Goal: Task Accomplishment & Management: Use online tool/utility

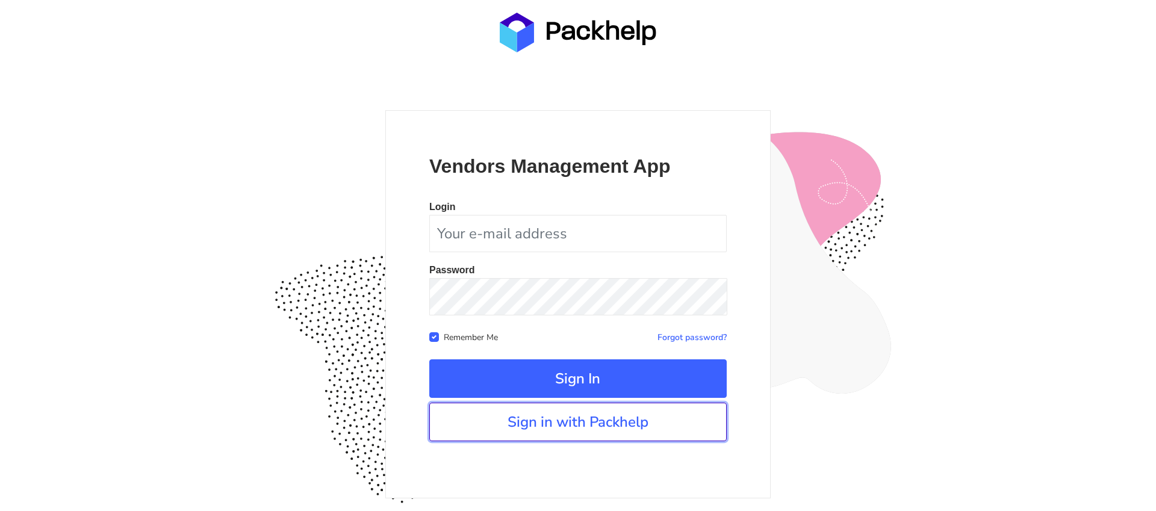
click at [631, 424] on link "Sign in with Packhelp" at bounding box center [577, 422] width 297 height 39
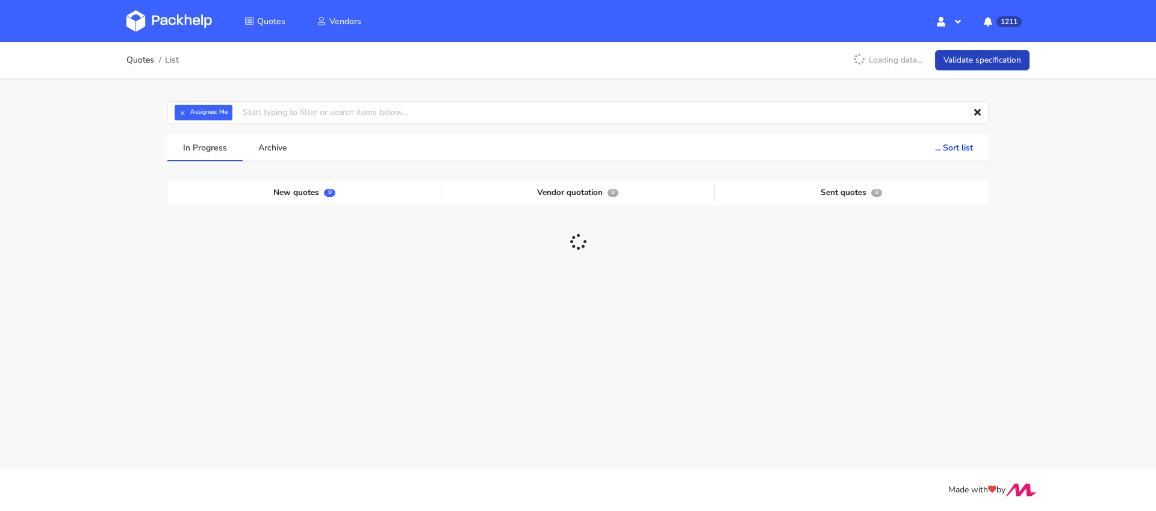
click at [989, 60] on link "Validate specification" at bounding box center [982, 60] width 95 height 21
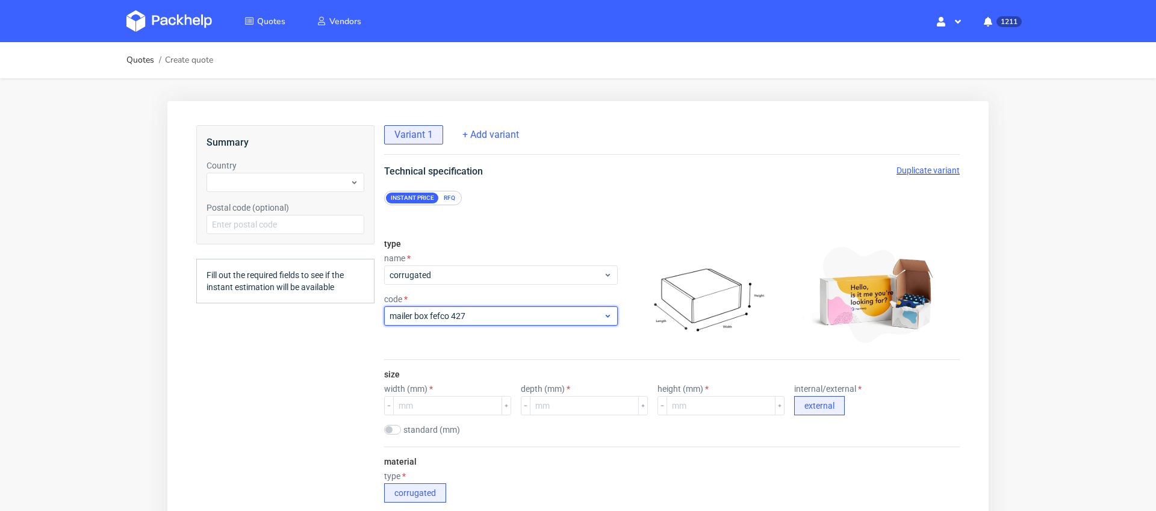
click at [453, 311] on span "mailer box fefco 427" at bounding box center [496, 316] width 214 height 12
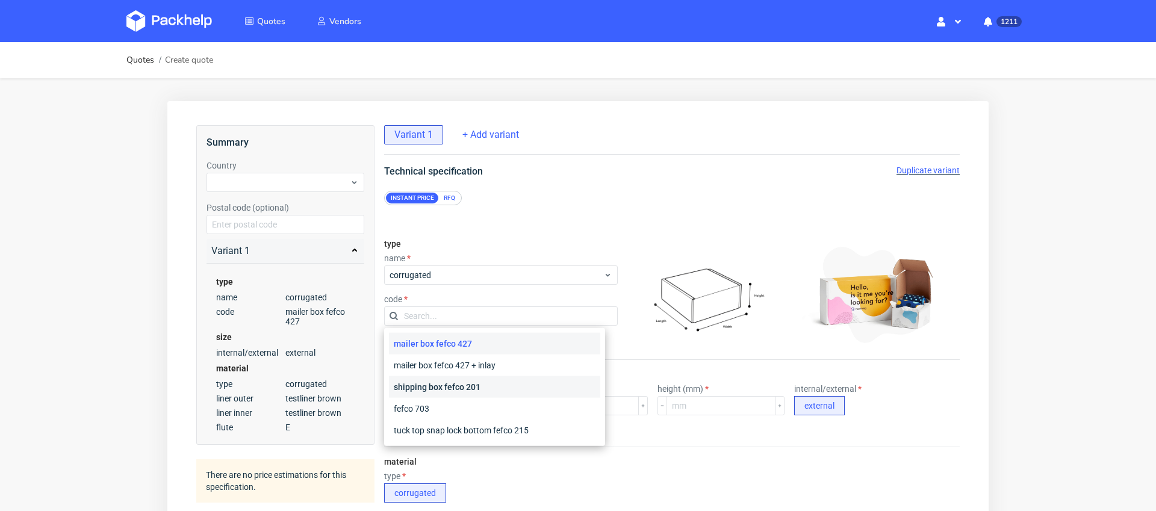
click at [496, 388] on div "shipping box fefco 201" at bounding box center [494, 387] width 211 height 22
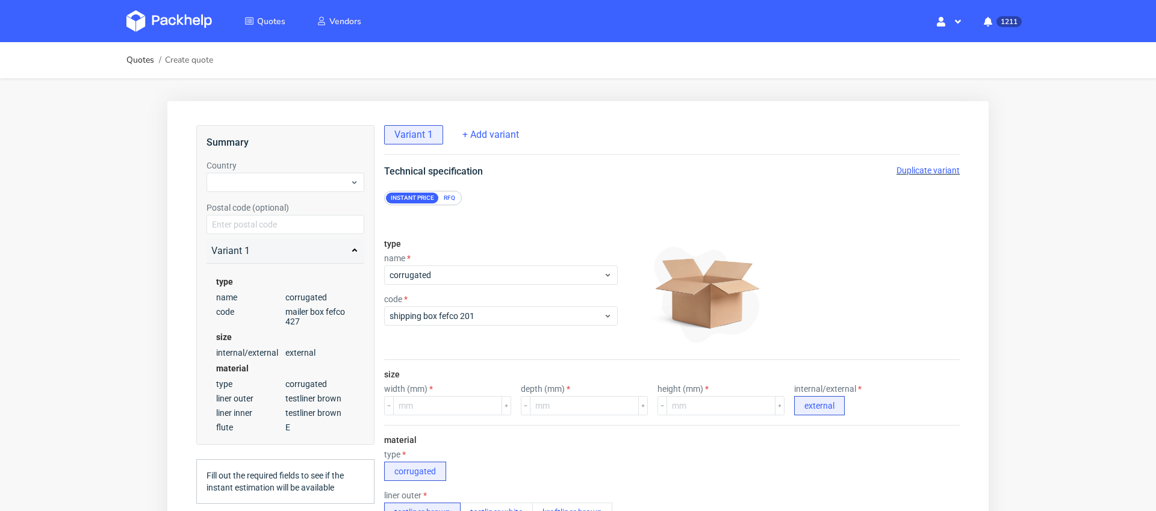
scroll to position [3, 0]
click at [421, 401] on input "number" at bounding box center [447, 405] width 109 height 19
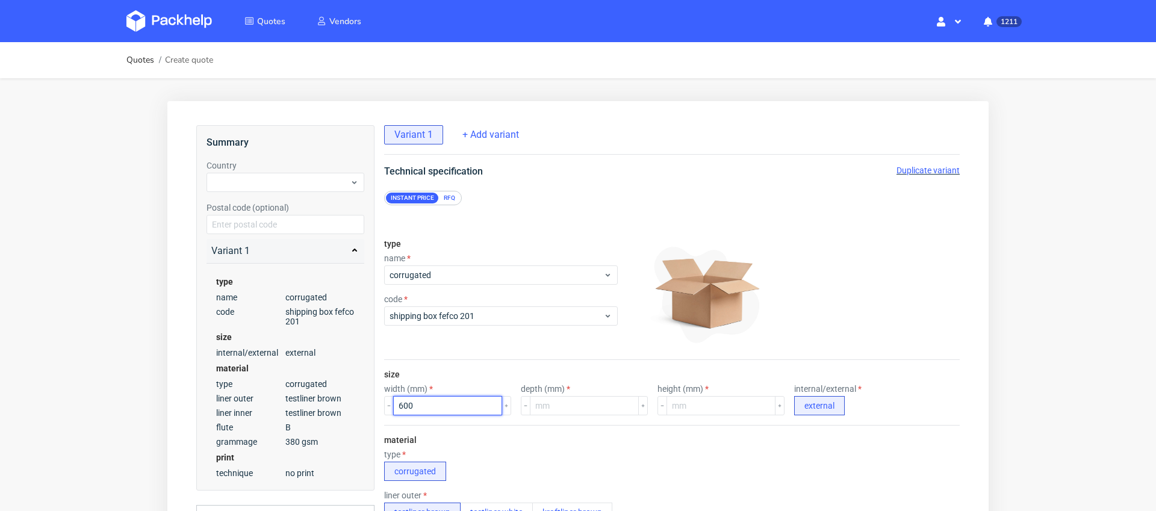
type input "600"
type input "400"
type input "500"
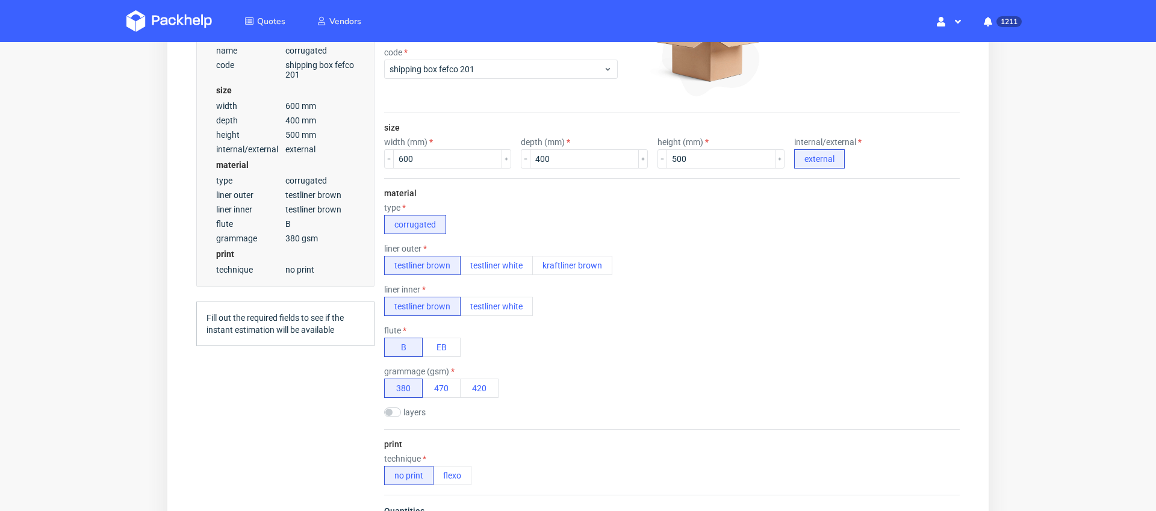
scroll to position [258, 0]
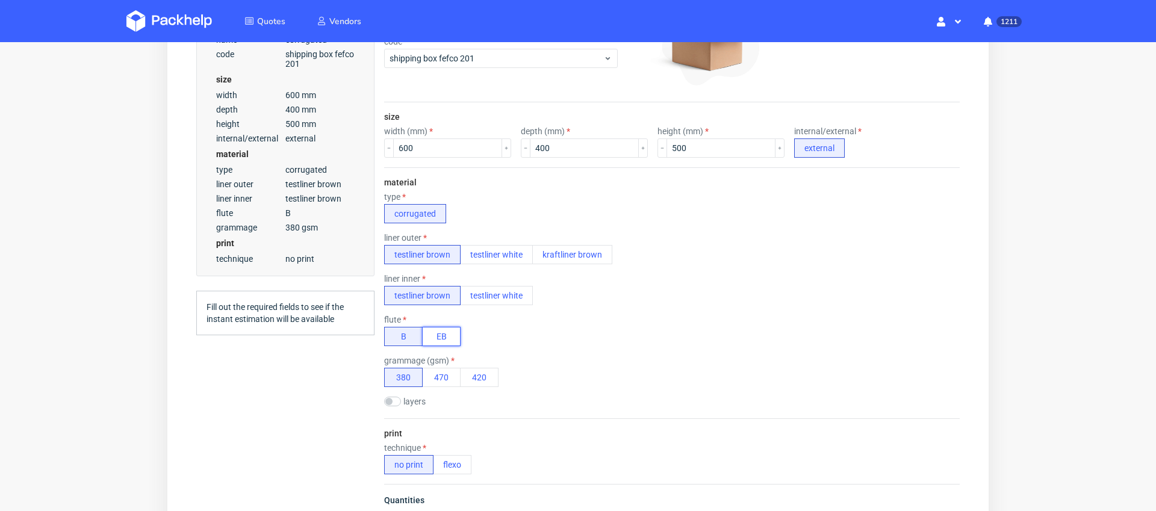
click at [441, 333] on button "EB" at bounding box center [441, 336] width 39 height 19
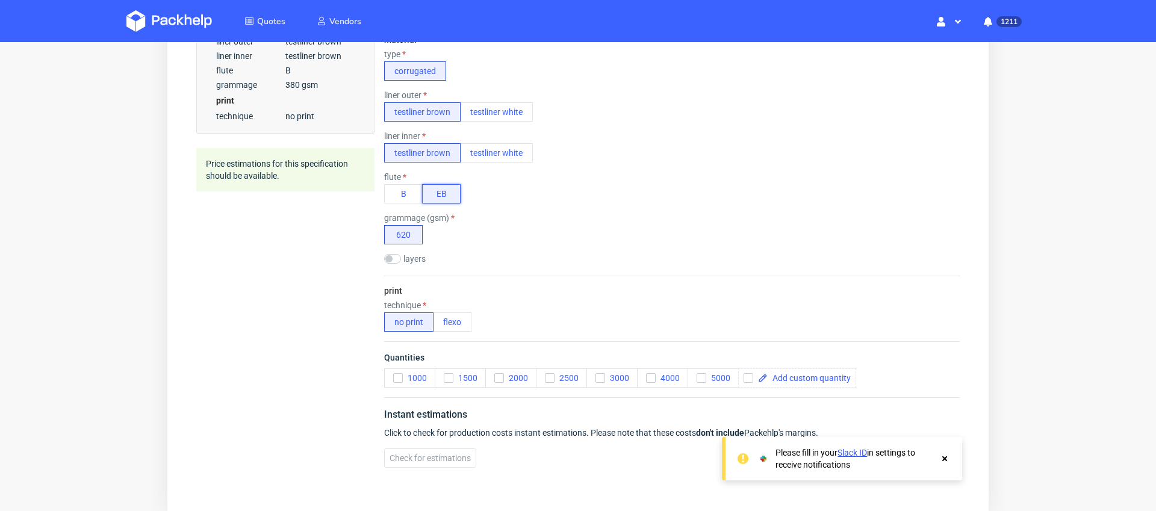
scroll to position [412, 0]
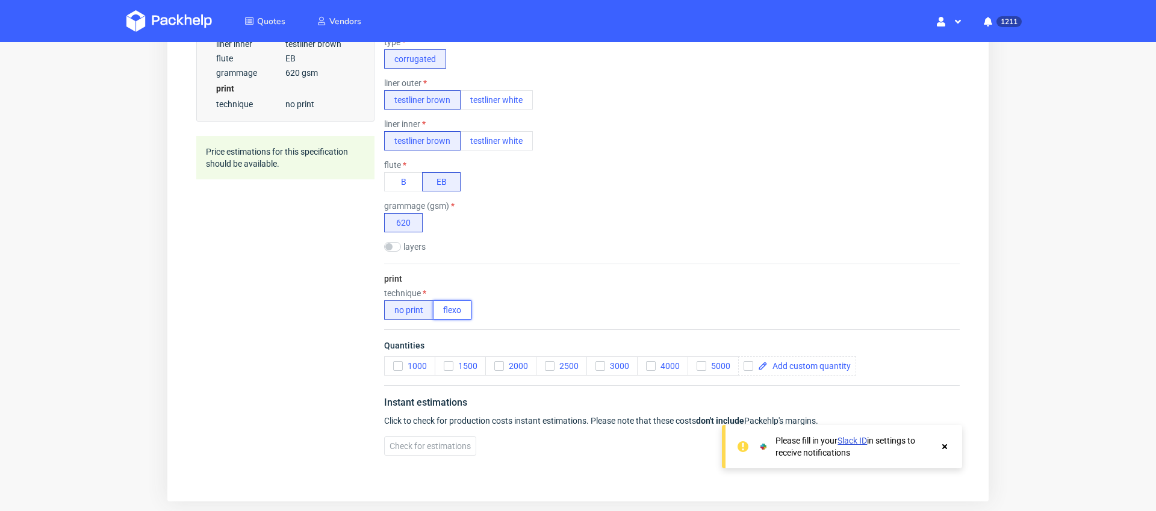
click at [456, 307] on button "flexo" at bounding box center [452, 309] width 39 height 19
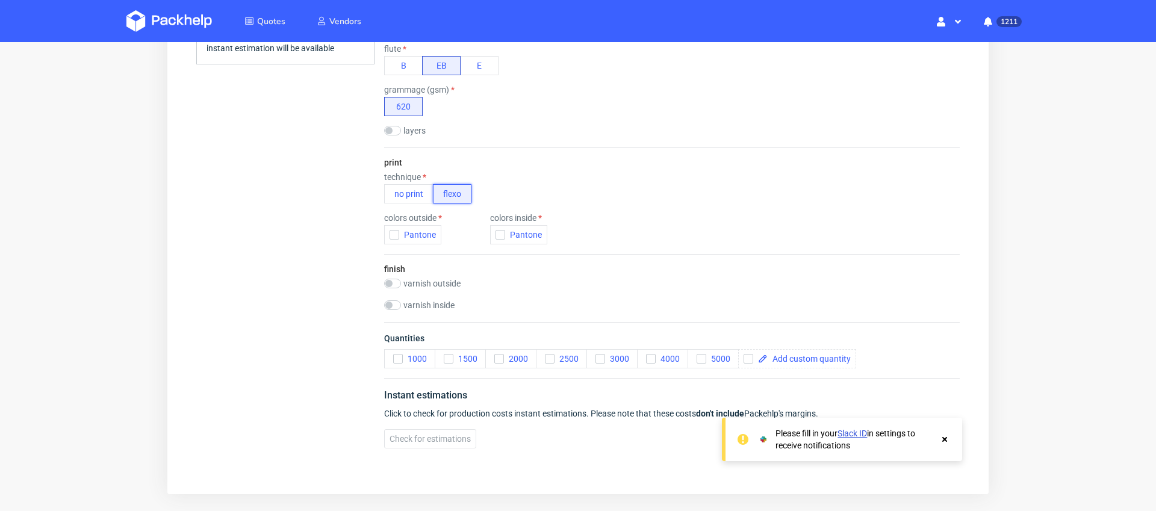
scroll to position [541, 0]
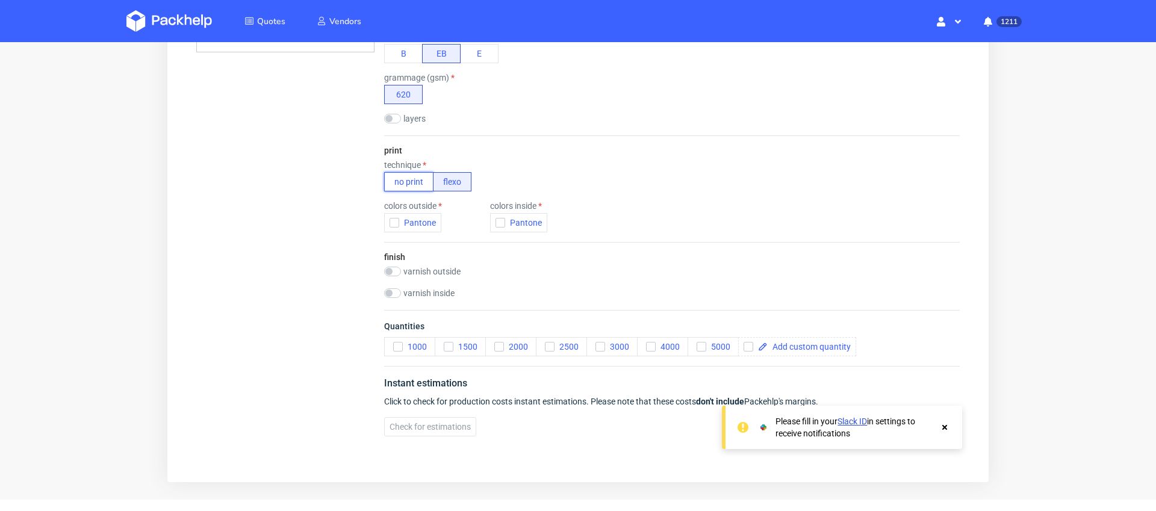
click at [409, 178] on button "no print" at bounding box center [408, 181] width 49 height 19
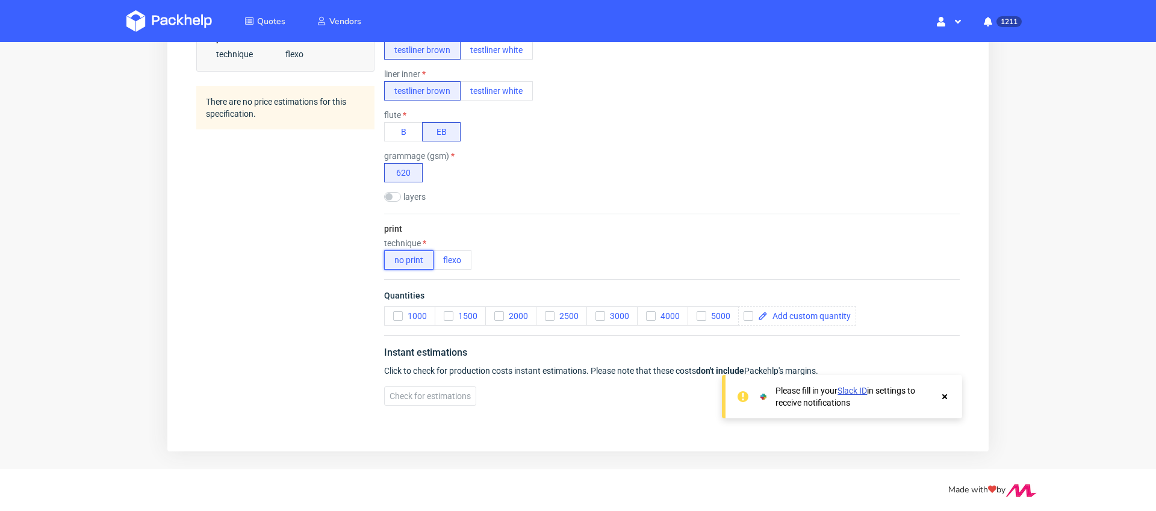
scroll to position [3, 0]
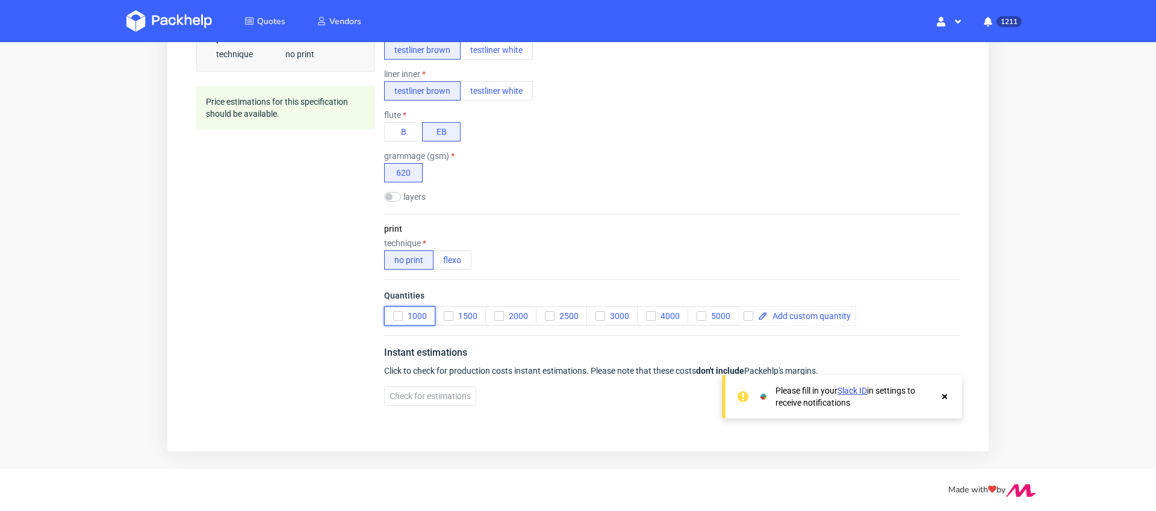
click at [394, 314] on icon "button" at bounding box center [398, 316] width 8 height 8
click at [401, 312] on icon "button" at bounding box center [398, 316] width 8 height 8
click at [798, 312] on span at bounding box center [808, 316] width 83 height 8
click at [945, 396] on use at bounding box center [944, 396] width 5 height 5
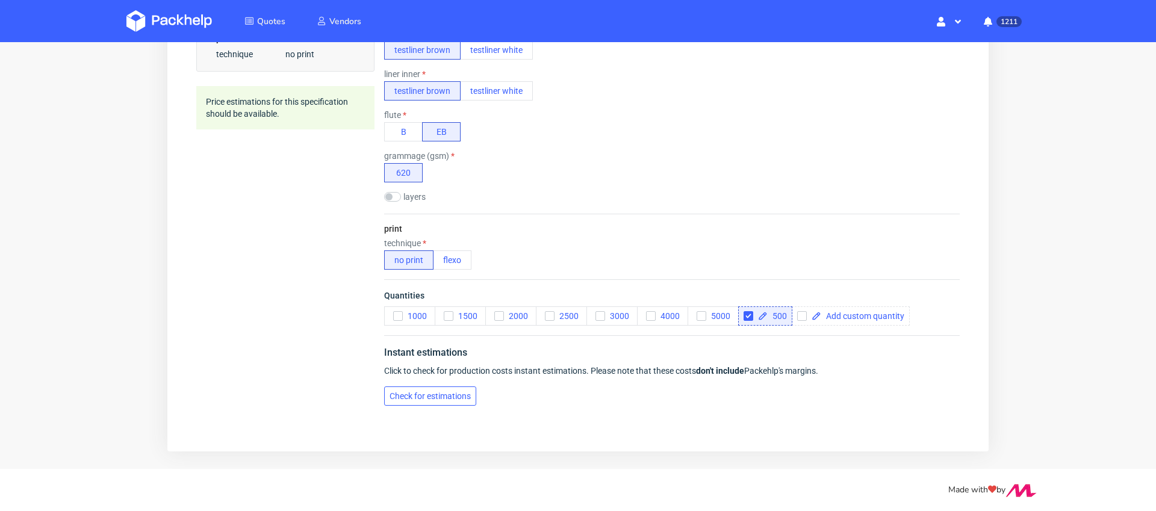
click at [439, 392] on span "Check for estimations" at bounding box center [429, 396] width 81 height 8
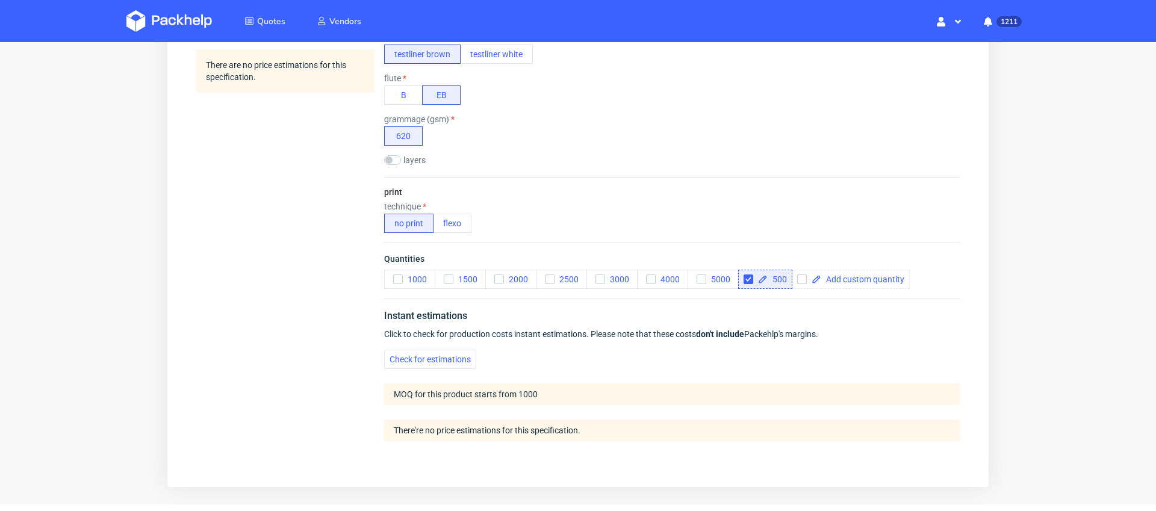
scroll to position [535, 0]
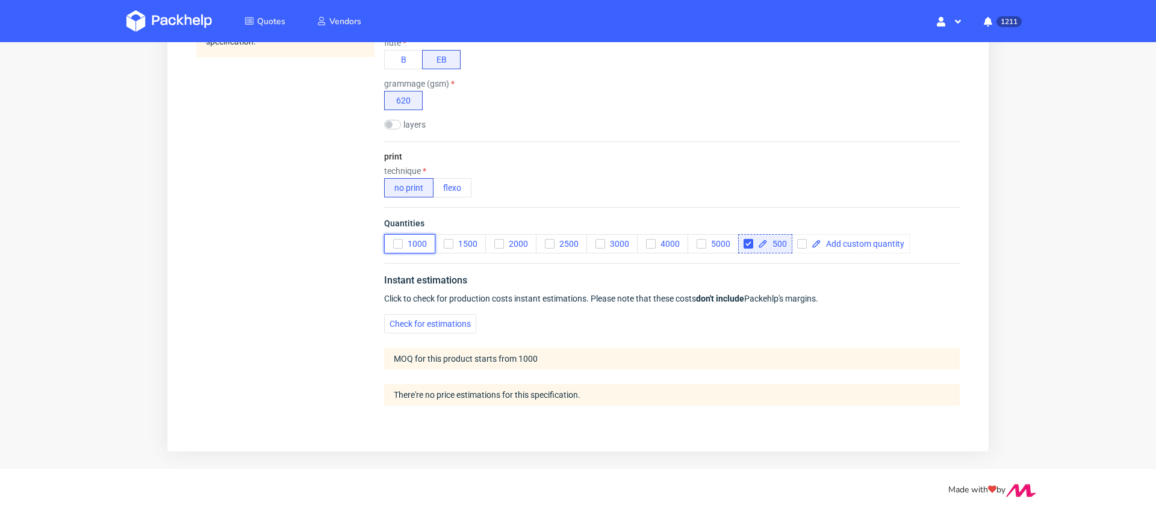
click at [395, 240] on icon "button" at bounding box center [398, 244] width 8 height 8
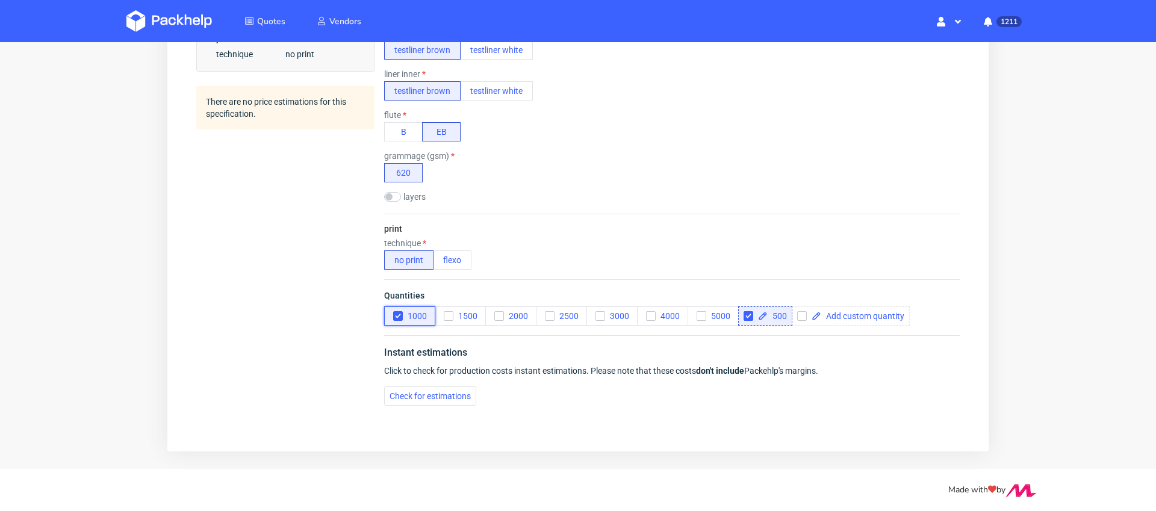
scroll to position [0, 0]
click at [750, 316] on input "checkbox" at bounding box center [748, 316] width 10 height 10
checkbox input "false"
click at [412, 392] on span "Check for estimations" at bounding box center [429, 396] width 81 height 8
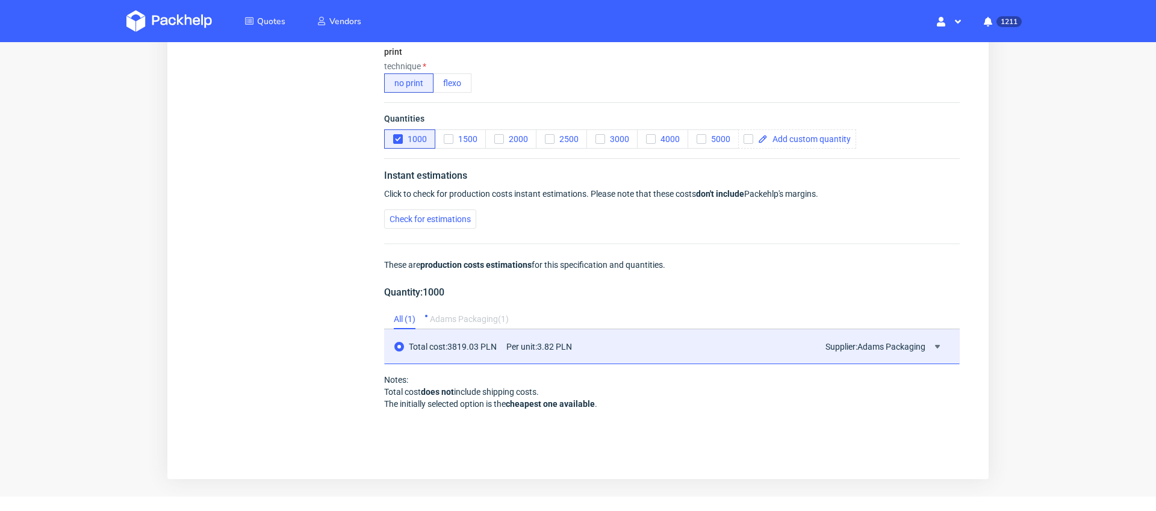
scroll to position [667, 0]
